Goal: Find contact information: Find contact information

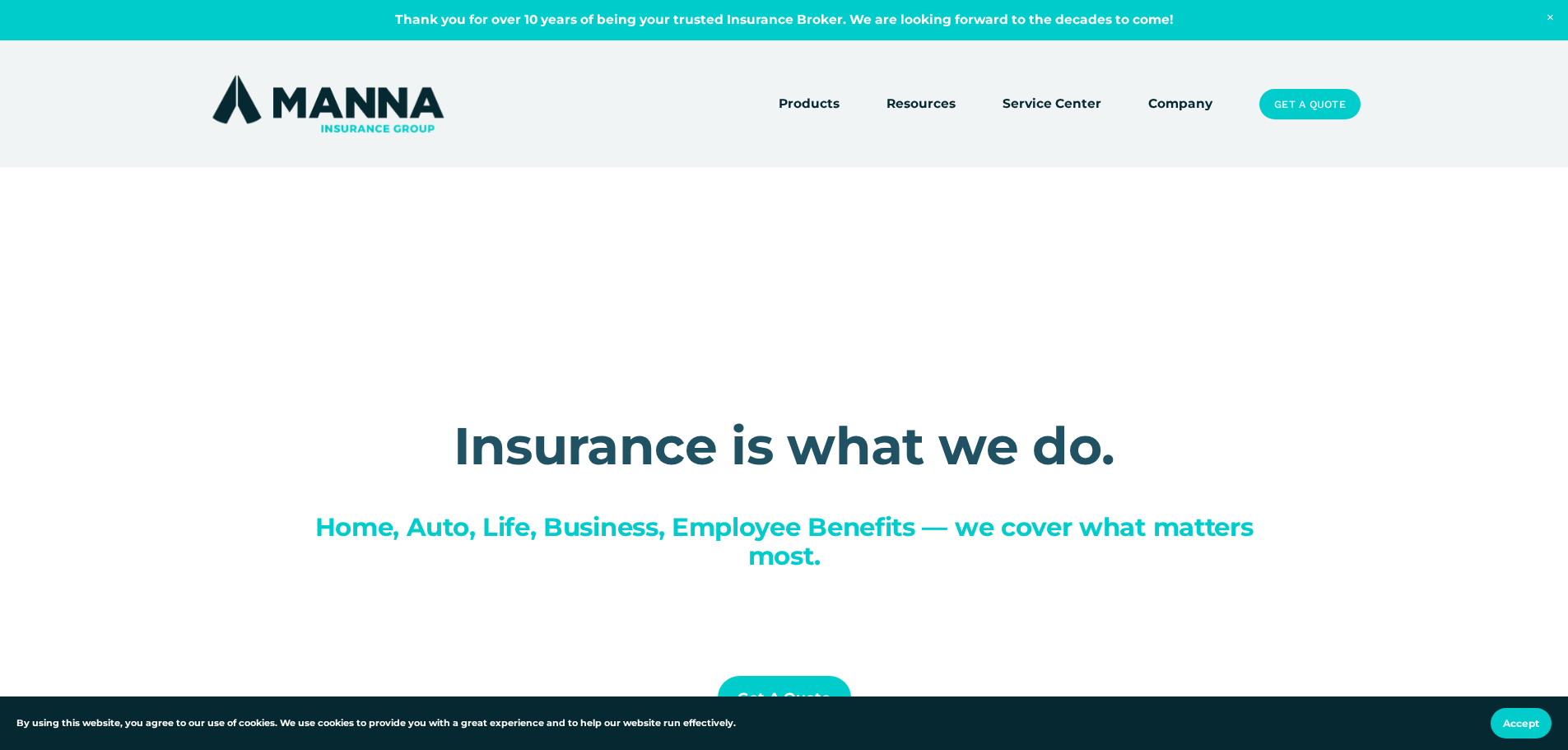
click at [1177, 100] on link "Company" at bounding box center [1180, 104] width 65 height 23
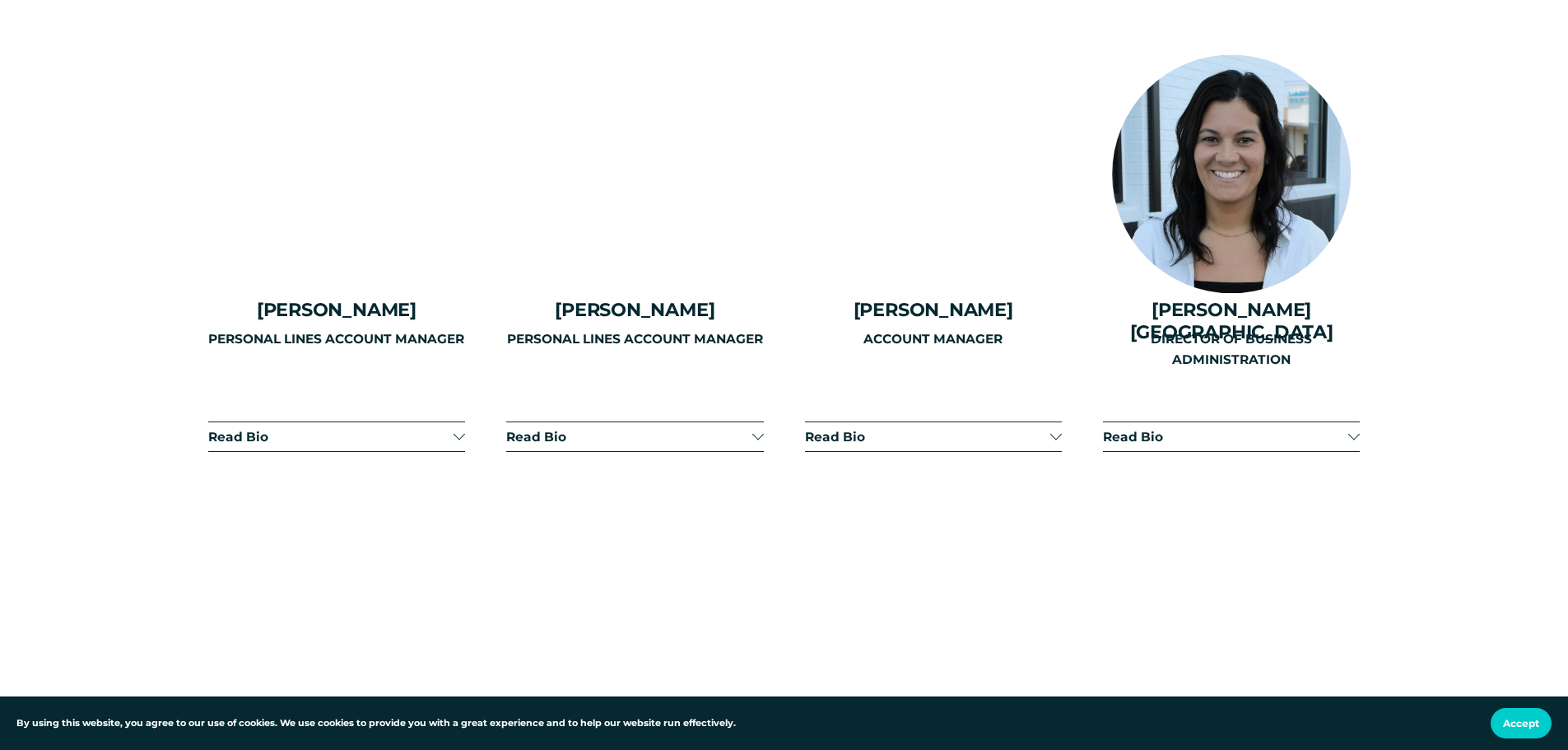
scroll to position [4034, 0]
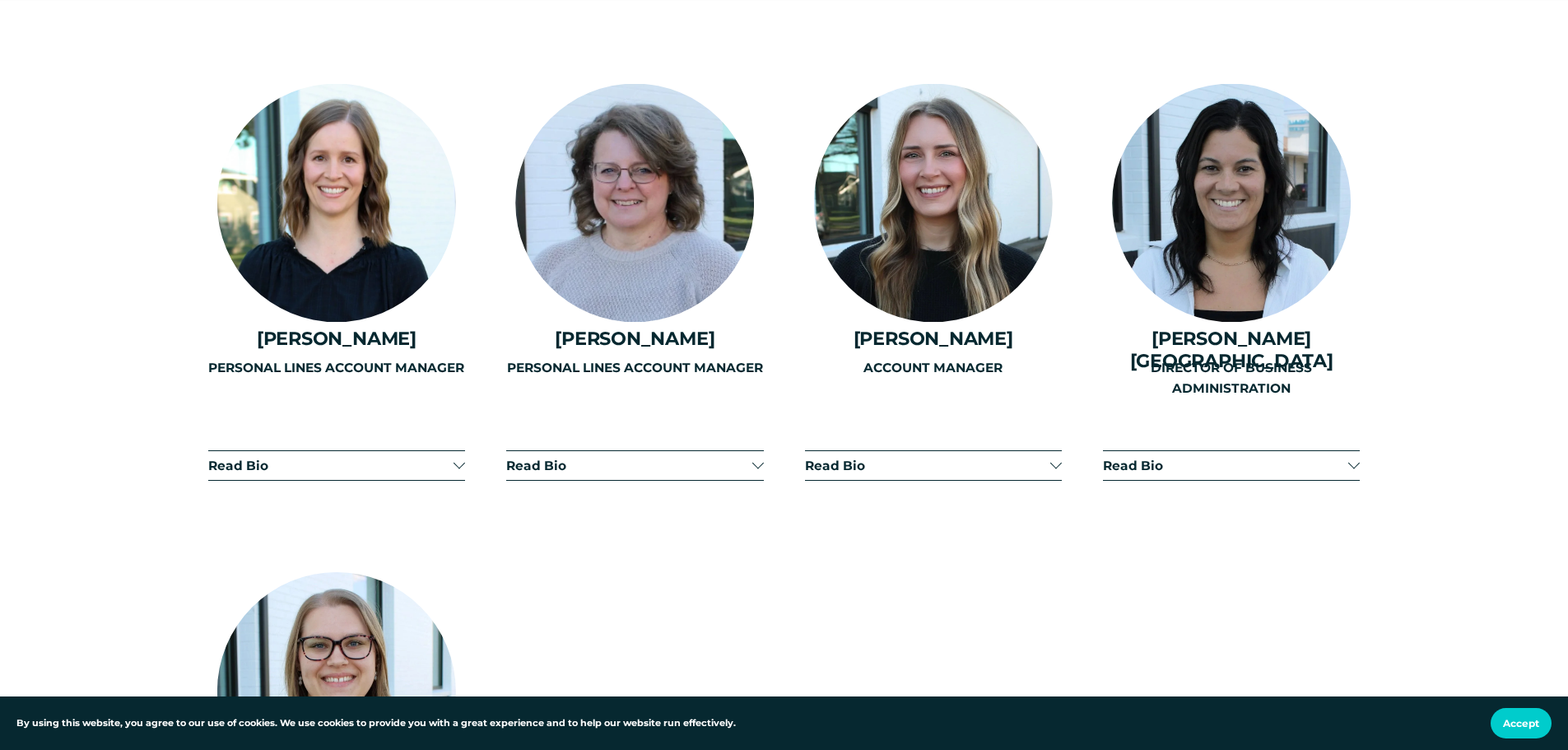
click at [1008, 409] on div "ACCOUNT MANAGER" at bounding box center [933, 416] width 257 height 116
click at [1057, 417] on div "ACCOUNT MANAGER" at bounding box center [933, 416] width 257 height 116
click at [840, 418] on div "ACCOUNT MANAGER" at bounding box center [933, 416] width 257 height 116
click at [561, 410] on div "PERSONAL LINES ACCOUNT MANAGER" at bounding box center [634, 416] width 257 height 116
click at [430, 420] on div "PERSONAL LINES ACCOUNT MANAGER" at bounding box center [337, 416] width 257 height 116
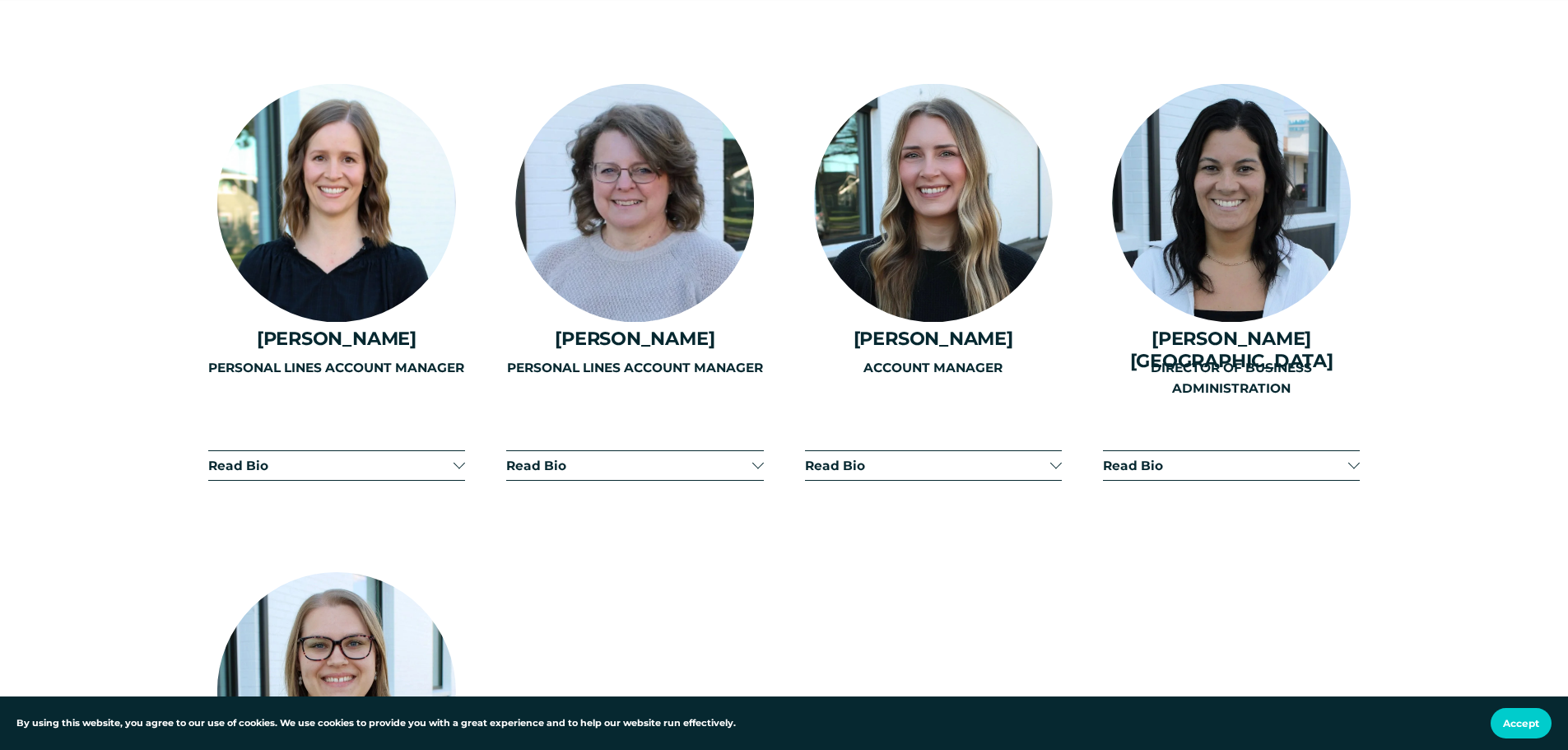
click at [947, 233] on div at bounding box center [933, 203] width 238 height 238
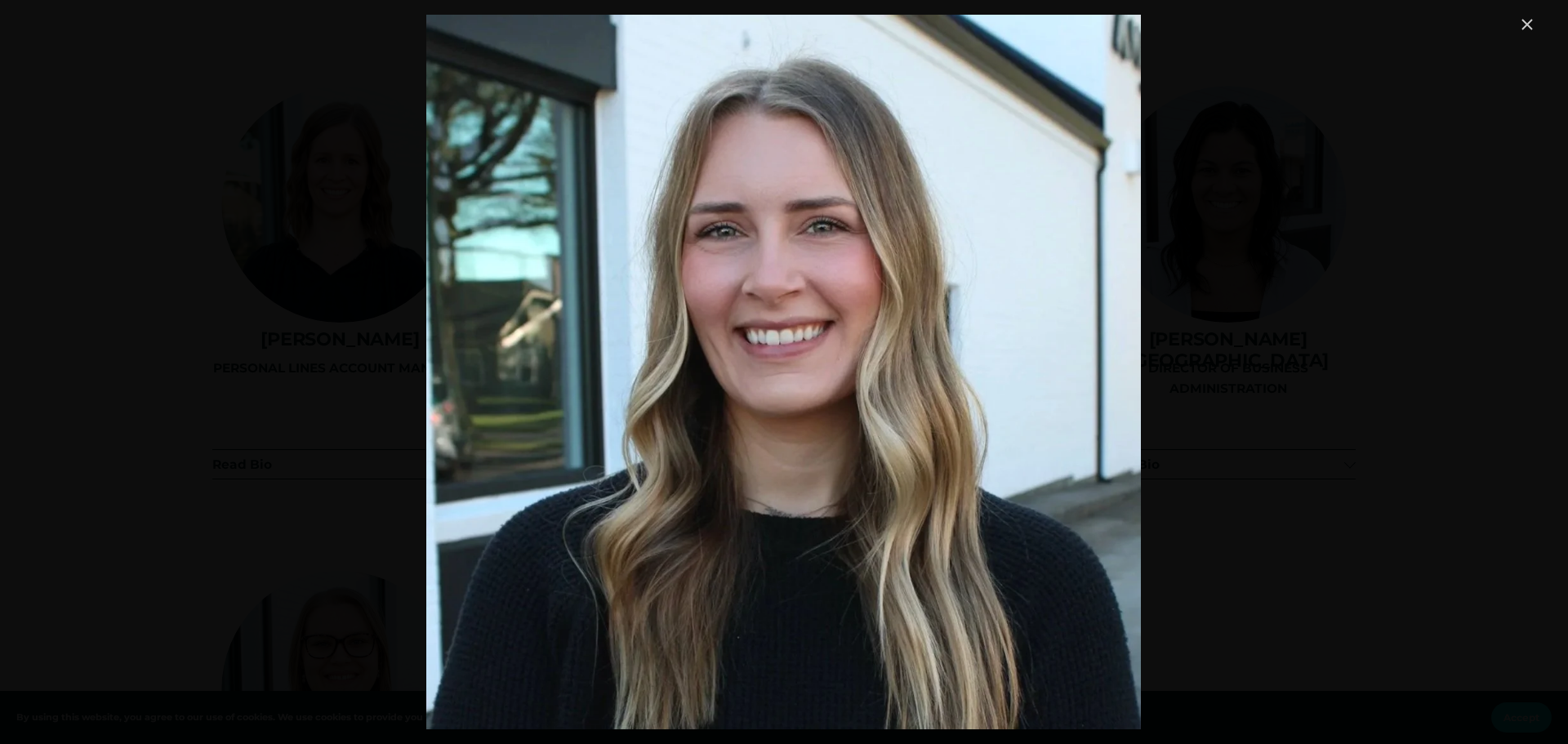
click at [1356, 250] on div "Image" at bounding box center [783, 372] width 1506 height 714
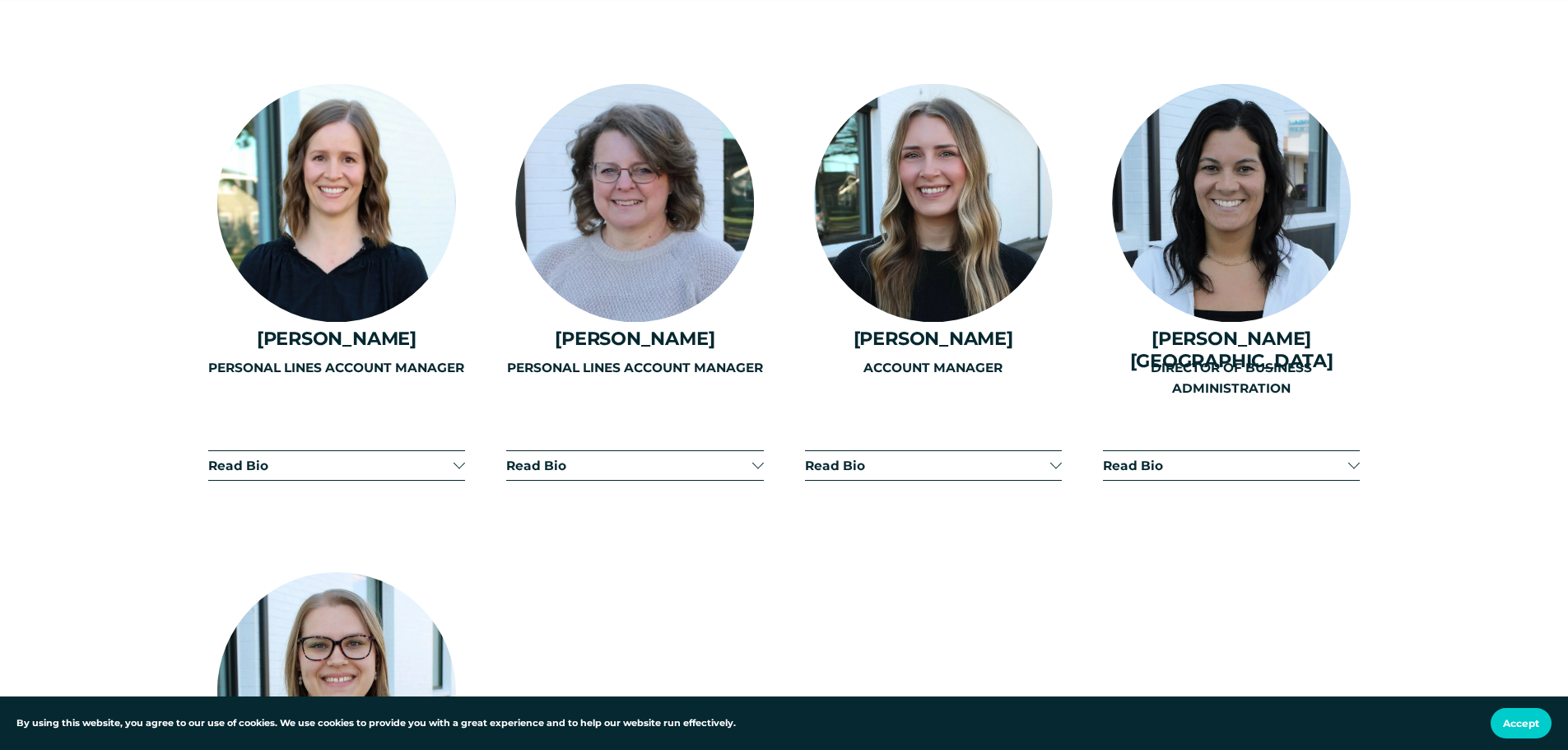
click at [1213, 458] on span "Read Bio" at bounding box center [1226, 466] width 245 height 16
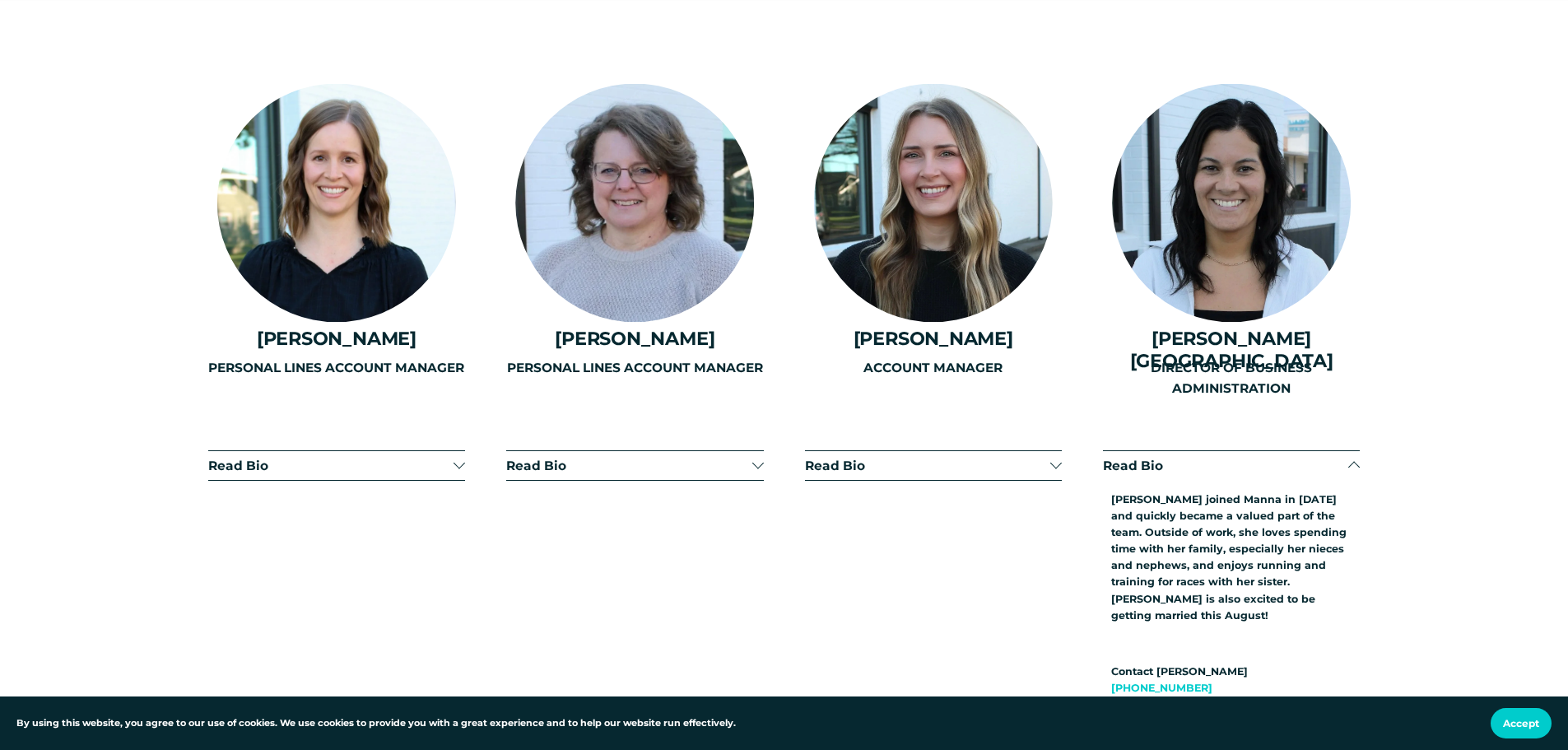
click at [921, 427] on div "ACCOUNT MANAGER" at bounding box center [933, 470] width 257 height 224
click at [927, 415] on div "ACCOUNT MANAGER" at bounding box center [933, 470] width 257 height 224
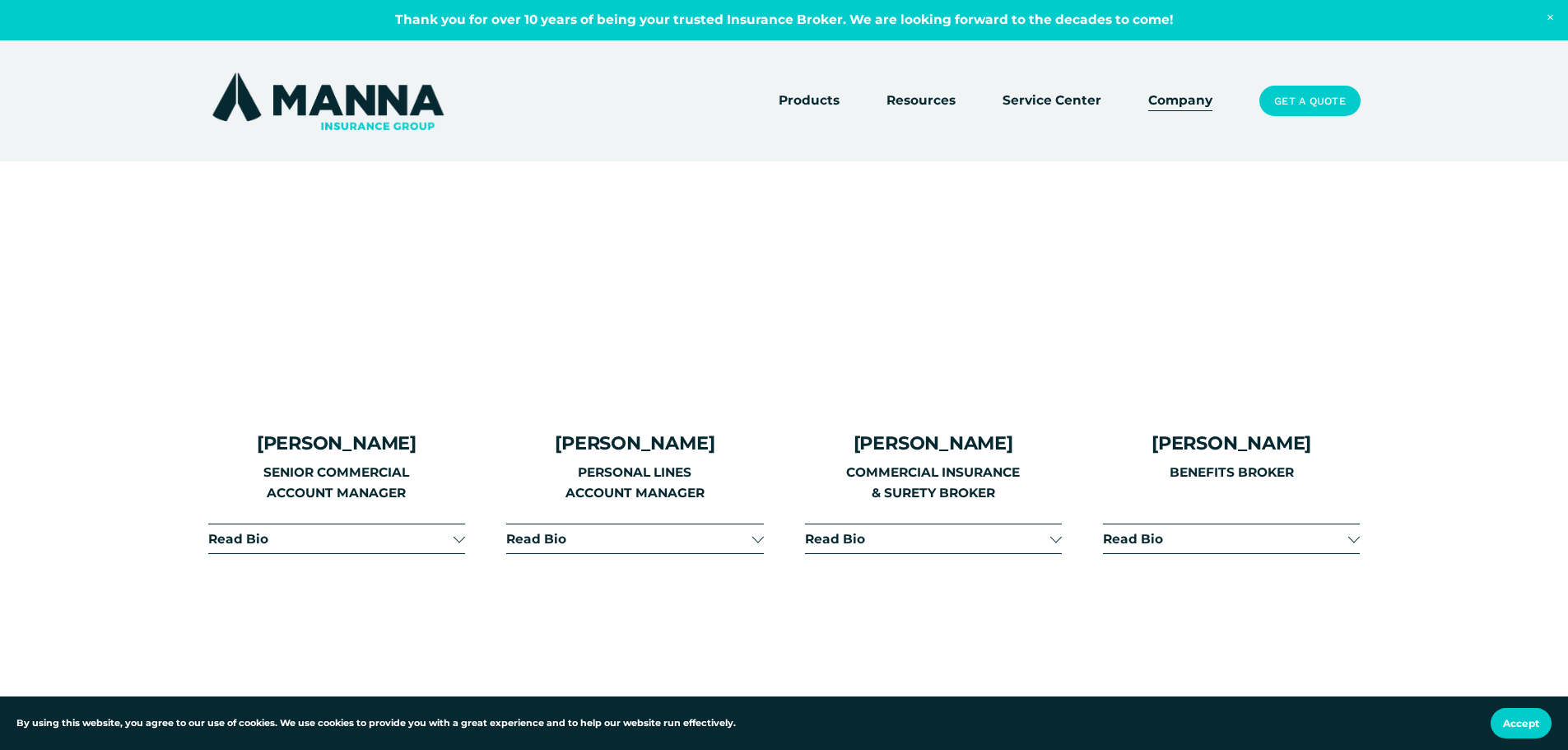
scroll to position [2496, 0]
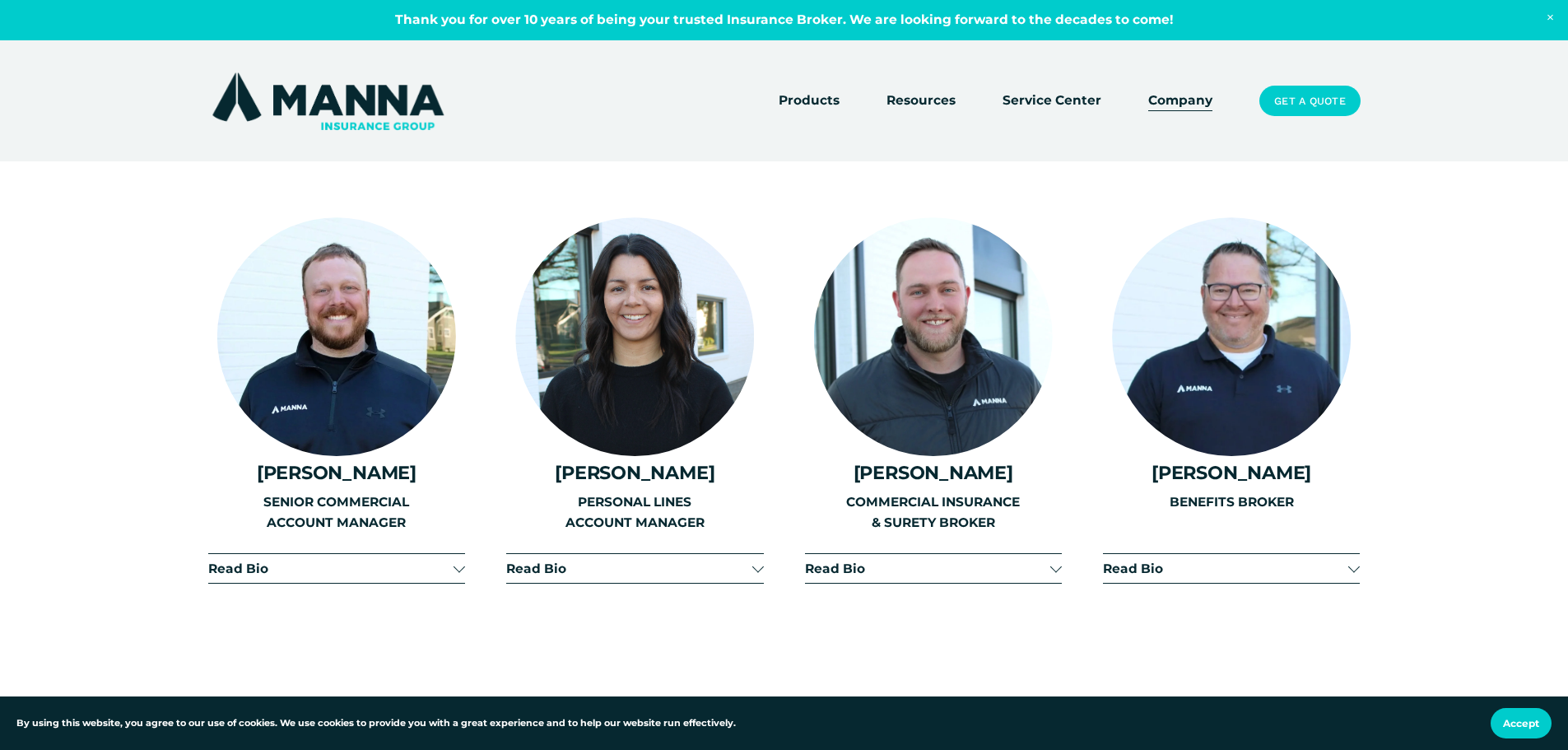
click at [1158, 561] on span "Read Bio" at bounding box center [1226, 569] width 245 height 16
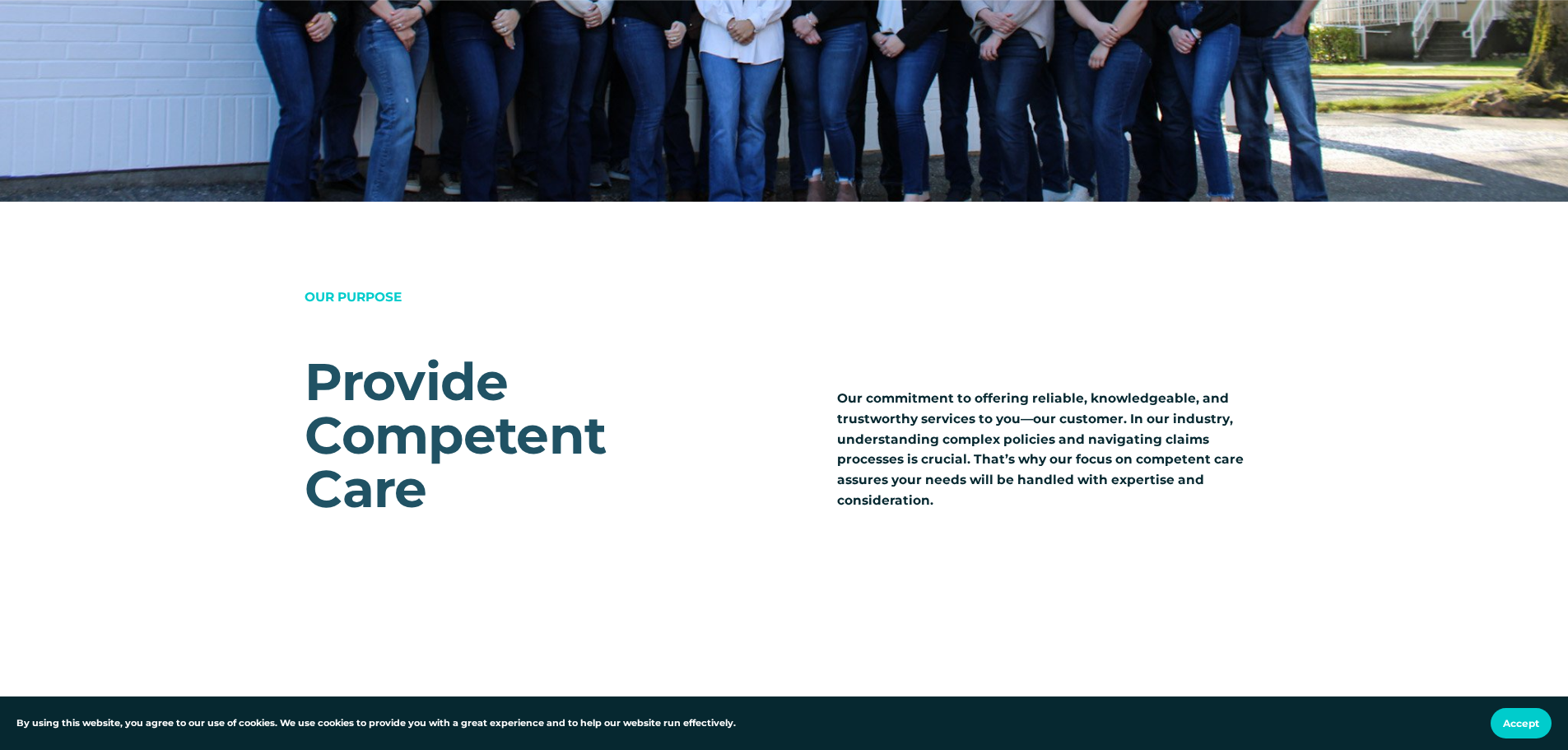
scroll to position [1469, 0]
